Goal: Task Accomplishment & Management: Use online tool/utility

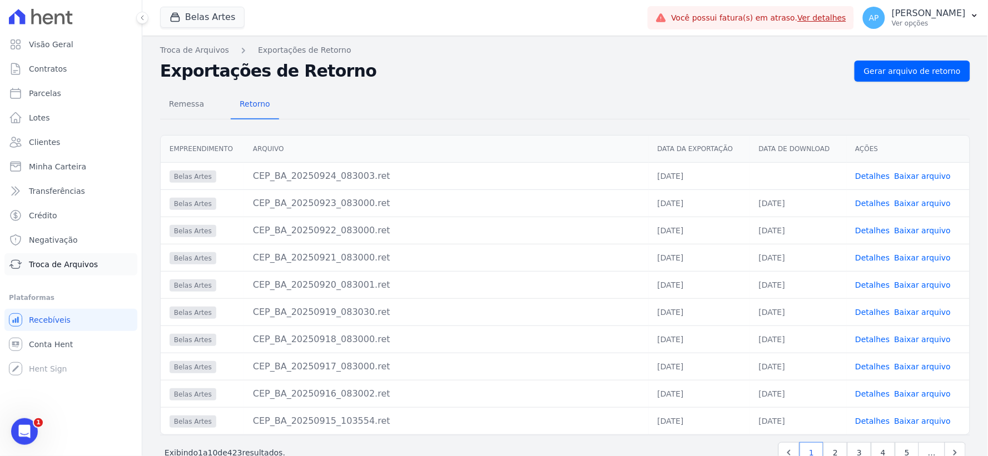
click at [57, 272] on link "Troca de Arquivos" at bounding box center [70, 264] width 133 height 22
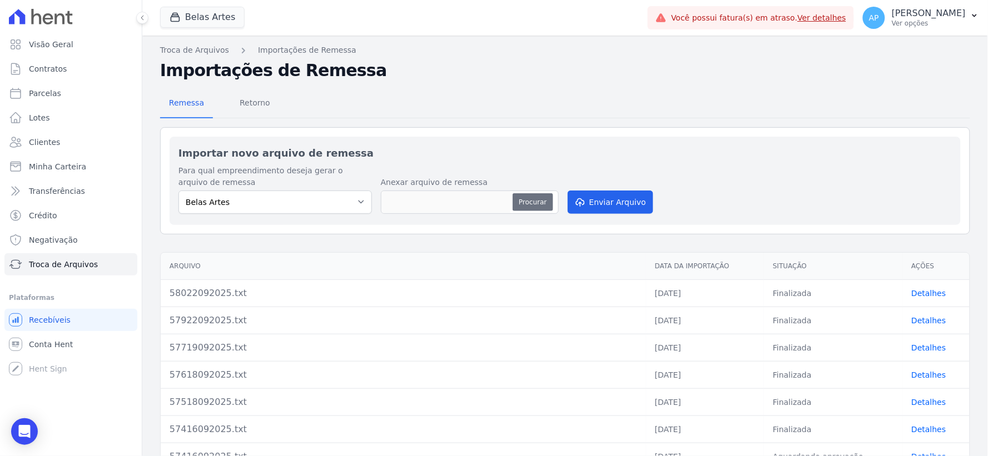
click at [532, 203] on button "Procurar" at bounding box center [532, 202] width 40 height 18
type input "58124092025.TXT"
click at [603, 206] on button "Enviar Arquivo" at bounding box center [611, 202] width 86 height 23
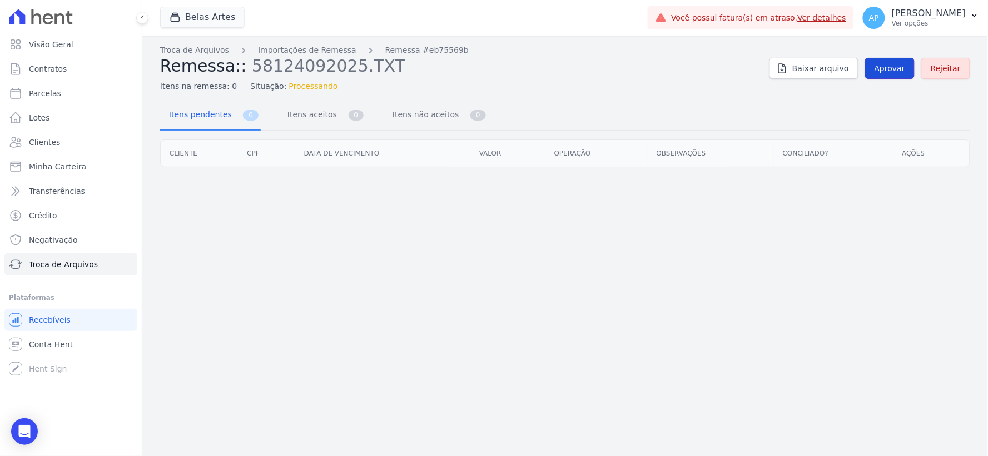
click at [889, 63] on span "Aprovar" at bounding box center [889, 68] width 31 height 11
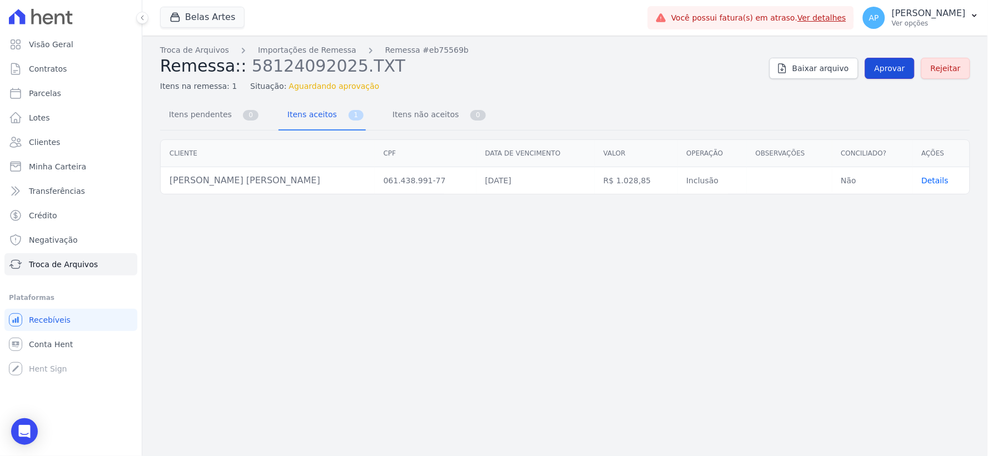
click at [889, 69] on span "Aprovar" at bounding box center [889, 68] width 31 height 11
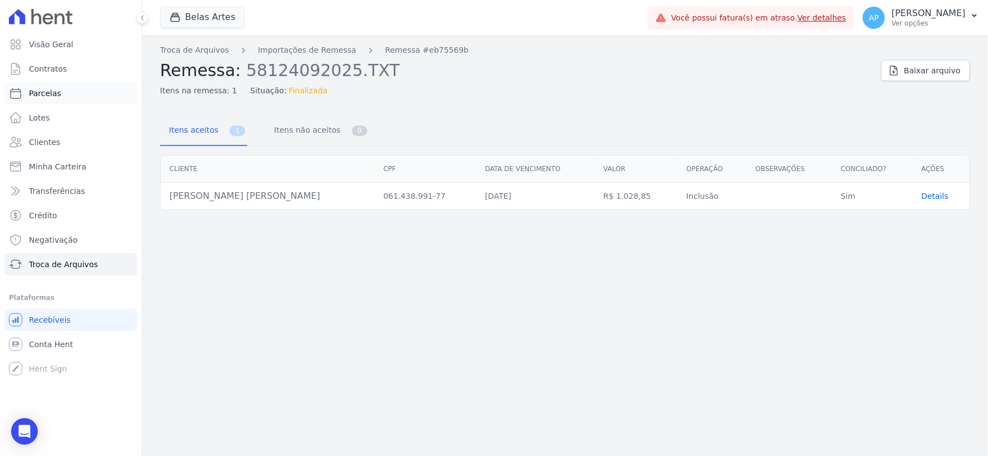
click at [34, 93] on span "Parcelas" at bounding box center [45, 93] width 32 height 11
select select
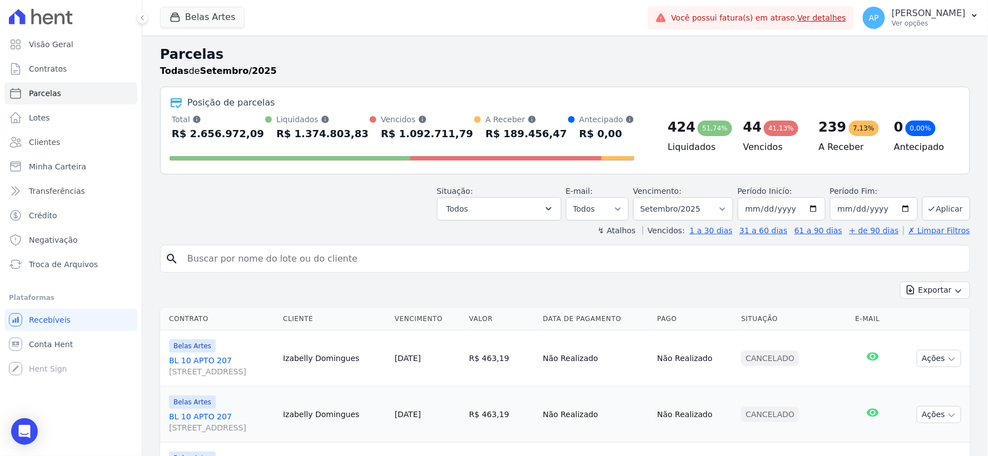
click at [349, 260] on input "search" at bounding box center [573, 259] width 784 height 22
paste input "[PERSON_NAME] [PERSON_NAME]"
type input "[PERSON_NAME] [PERSON_NAME]"
click at [334, 257] on input "[PERSON_NAME] [PERSON_NAME]" at bounding box center [573, 259] width 784 height 22
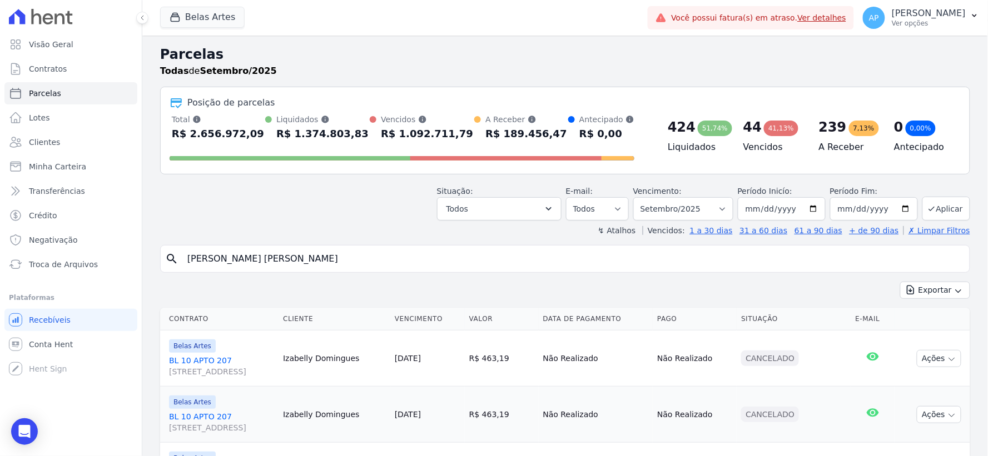
select select
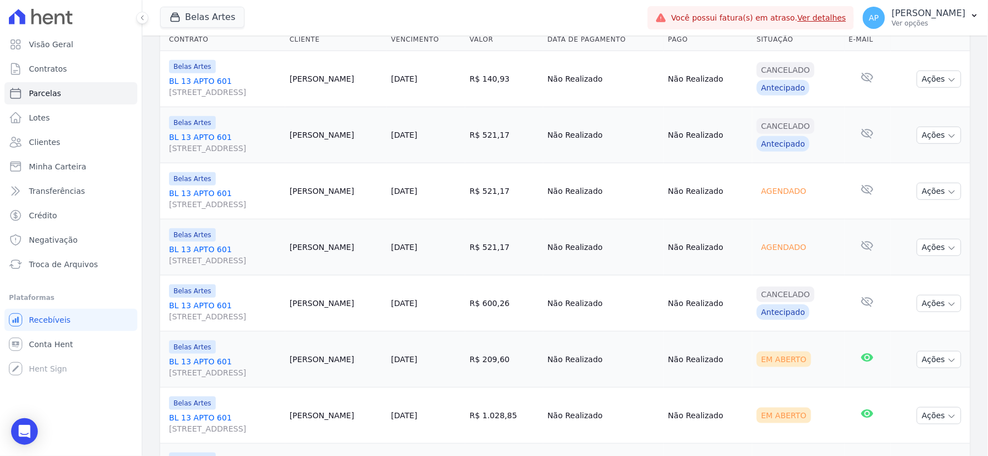
scroll to position [263, 0]
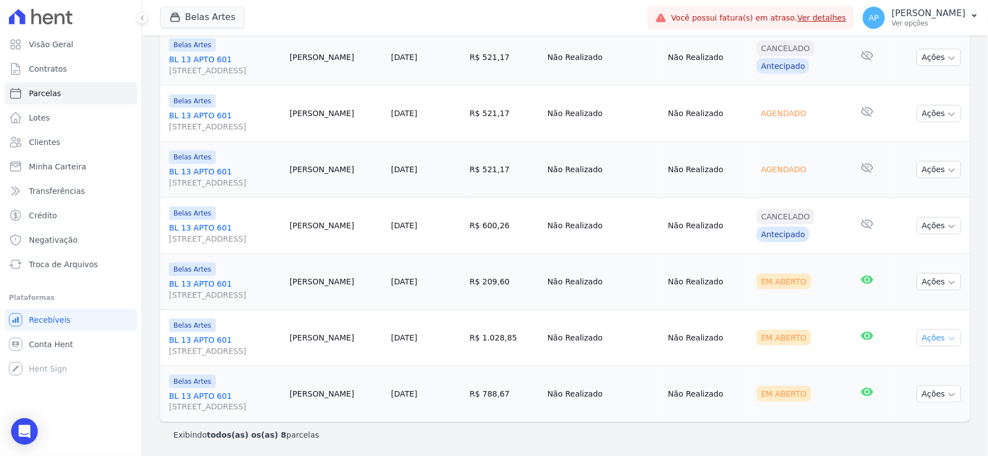
click at [947, 335] on icon "button" at bounding box center [951, 339] width 9 height 9
click at [907, 368] on link "Ver boleto" at bounding box center [934, 363] width 107 height 21
